Goal: Check status: Check status

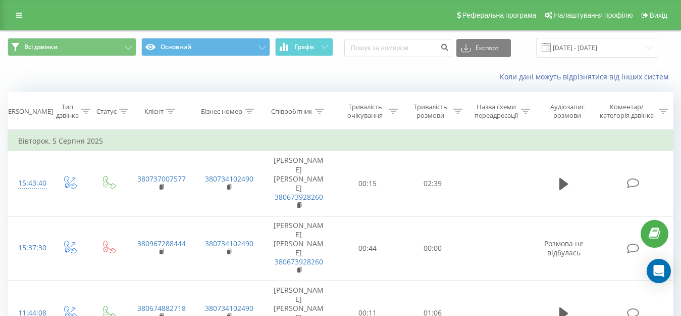
click at [551, 46] on span at bounding box center [546, 47] width 9 height 9
click at [568, 50] on input "[DATE] - [DATE]" at bounding box center [597, 48] width 122 height 20
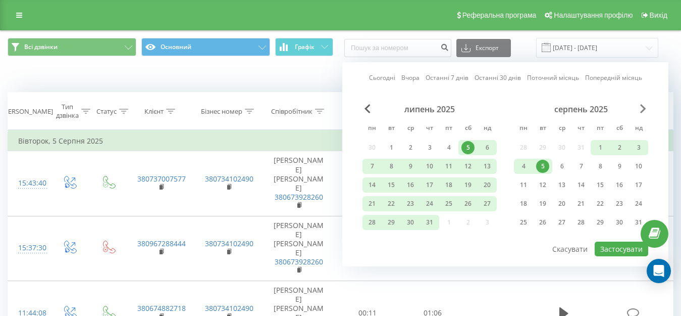
click at [646, 108] on span "Next Month" at bounding box center [643, 108] width 6 height 9
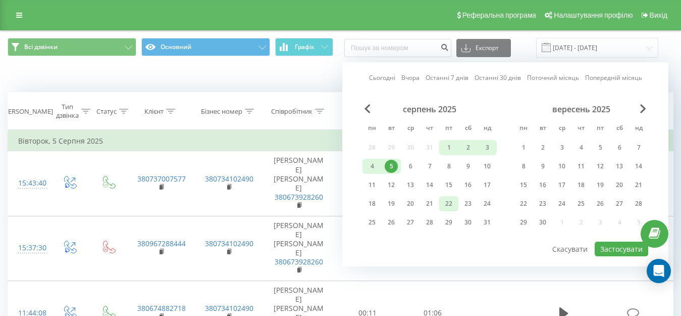
click at [445, 204] on div "22" at bounding box center [448, 203] width 13 height 13
click at [524, 205] on div "22" at bounding box center [523, 203] width 13 height 13
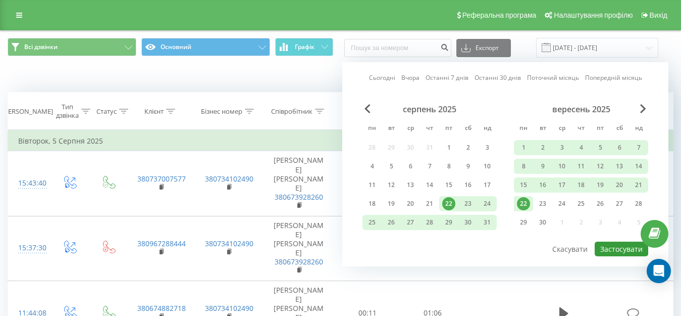
click at [607, 250] on button "Застосувати" at bounding box center [622, 248] width 54 height 15
type input "[DATE] - [DATE]"
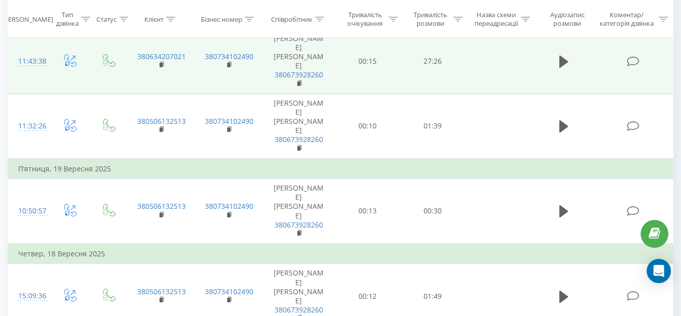
scroll to position [101, 0]
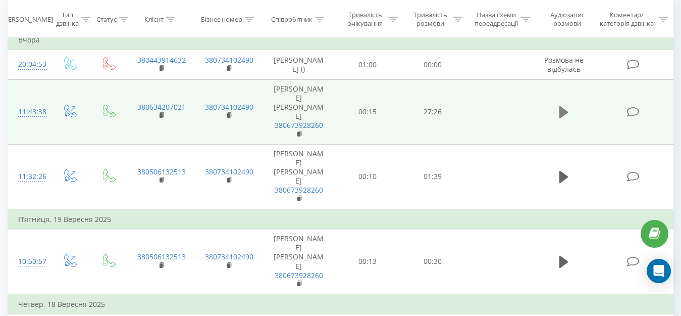
click at [564, 106] on icon at bounding box center [564, 112] width 9 height 12
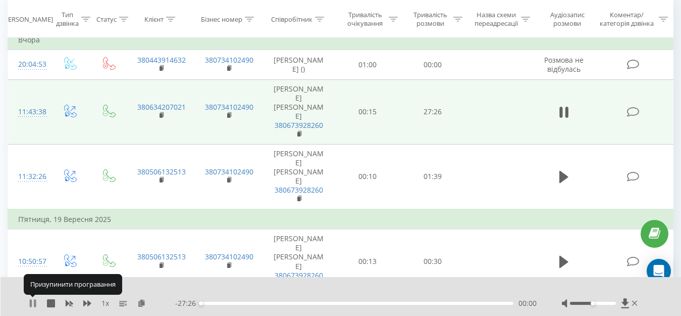
click at [33, 304] on icon at bounding box center [33, 303] width 8 height 8
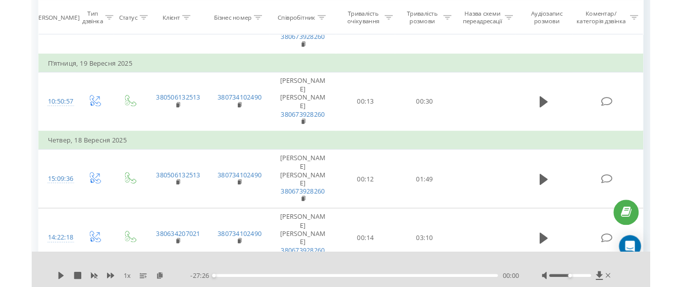
scroll to position [252, 0]
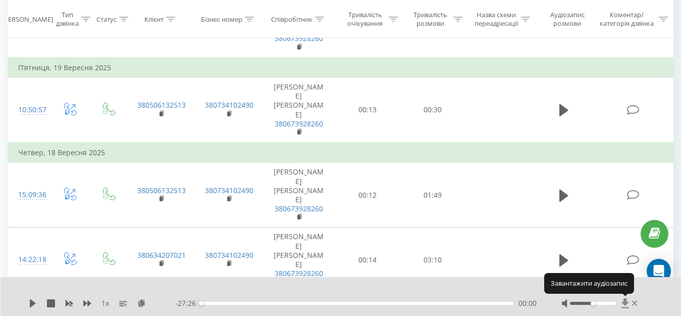
click at [625, 304] on icon at bounding box center [625, 303] width 8 height 10
